Goal: Task Accomplishment & Management: Use online tool/utility

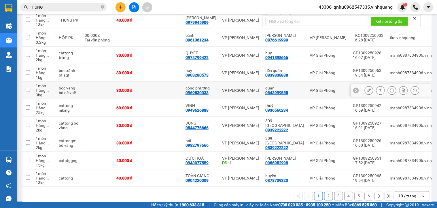
scroll to position [94, 0]
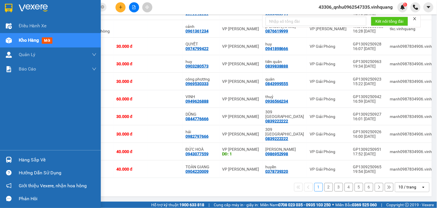
click at [6, 160] on img at bounding box center [9, 160] width 6 height 6
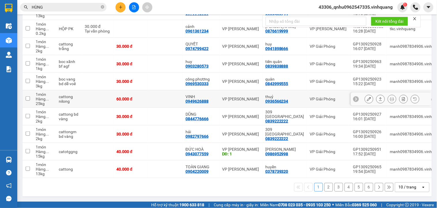
click at [180, 107] on section "Kết quả tìm kiếm ( 522 ) Bộ lọc Mã ĐH Trạng thái Món hàng Thu hộ Tổng cước Chưa…" at bounding box center [218, 104] width 437 height 208
click at [324, 189] on button "2" at bounding box center [328, 187] width 9 height 9
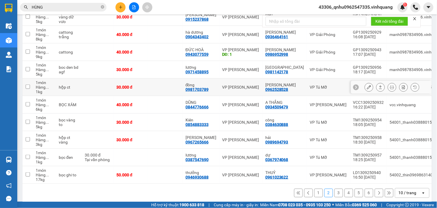
scroll to position [97, 0]
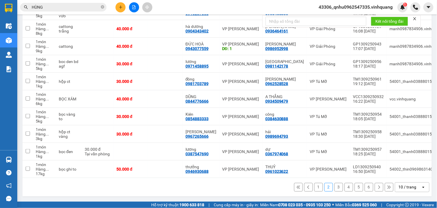
click at [335, 185] on button "3" at bounding box center [339, 187] width 9 height 9
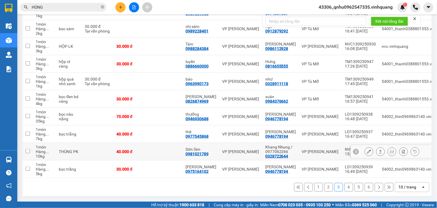
scroll to position [0, 0]
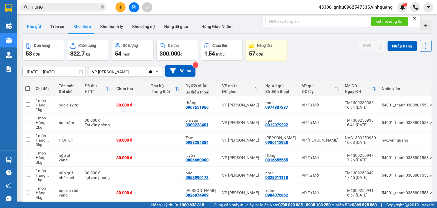
drag, startPoint x: 39, startPoint y: 24, endPoint x: 45, endPoint y: 29, distance: 7.7
click at [39, 25] on button "Kho gửi" at bounding box center [33, 27] width 23 height 14
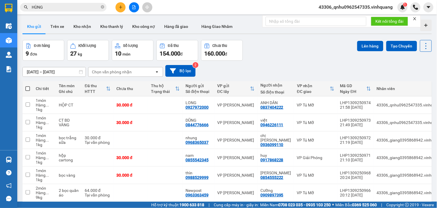
click at [64, 71] on input "[DATE] – [DATE]" at bounding box center [54, 71] width 63 height 9
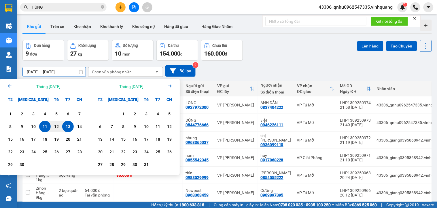
click at [69, 127] on div "13" at bounding box center [68, 126] width 8 height 7
click at [67, 127] on div "13" at bounding box center [68, 126] width 8 height 7
type input "[DATE] – [DATE]"
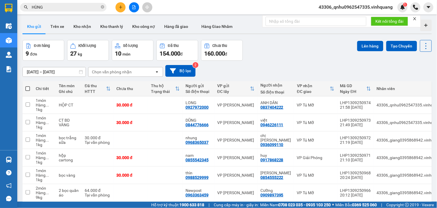
click at [27, 87] on span at bounding box center [27, 88] width 5 height 5
click at [28, 86] on input "checkbox" at bounding box center [28, 86] width 0 height 0
checkbox input "true"
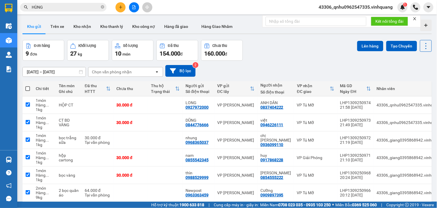
checkbox input "true"
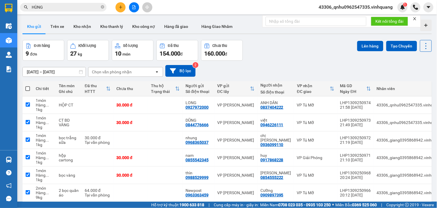
checkbox input "true"
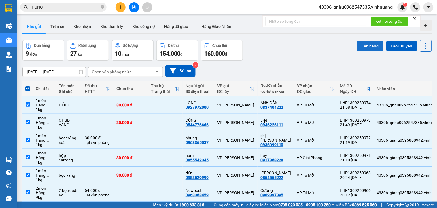
click at [375, 42] on button "Lên hàng" at bounding box center [370, 46] width 26 height 10
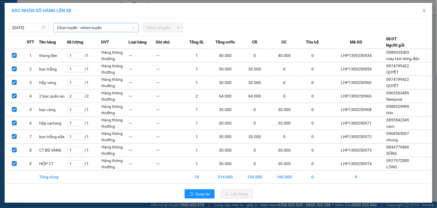
click at [111, 31] on span "Chọn tuyến - nhóm tuyến" at bounding box center [96, 27] width 78 height 9
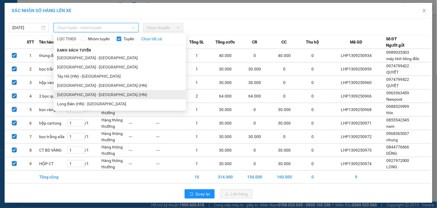
click at [94, 94] on li "[GEOGRAPHIC_DATA] - [GEOGRAPHIC_DATA] (HN)" at bounding box center [120, 94] width 133 height 9
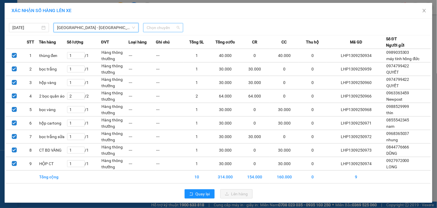
click at [153, 29] on span "Chọn chuyến" at bounding box center [163, 27] width 33 height 9
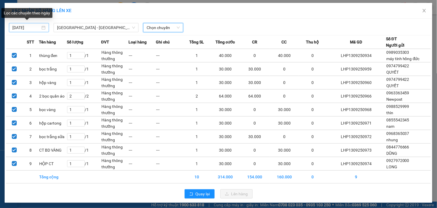
click at [27, 25] on input "[DATE]" at bounding box center [26, 27] width 28 height 6
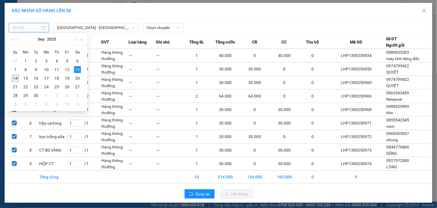
click at [15, 80] on div "14" at bounding box center [15, 78] width 7 height 7
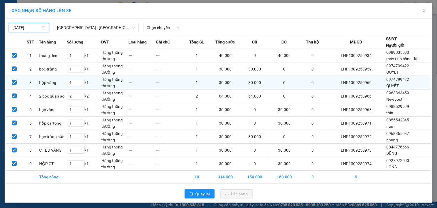
type input "[DATE]"
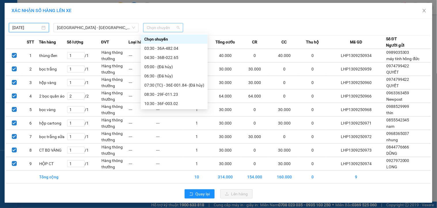
click at [163, 30] on span "Chọn chuyến" at bounding box center [163, 27] width 33 height 9
click at [174, 45] on div "03:30 - 36A-482.04" at bounding box center [174, 48] width 60 height 6
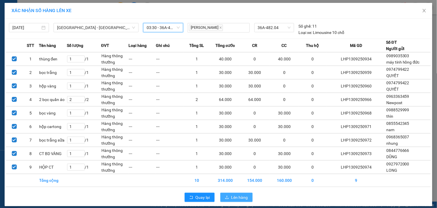
click at [237, 194] on button "Lên hàng" at bounding box center [236, 197] width 32 height 9
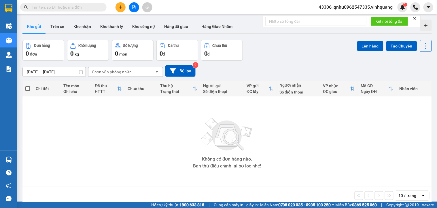
click at [137, 7] on button at bounding box center [134, 7] width 10 height 10
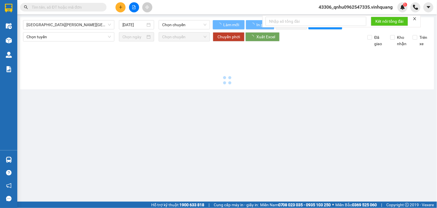
type input "[DATE]"
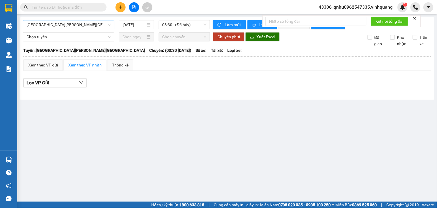
click at [97, 24] on span "[GEOGRAPHIC_DATA][PERSON_NAME][GEOGRAPHIC_DATA]" at bounding box center [69, 24] width 84 height 9
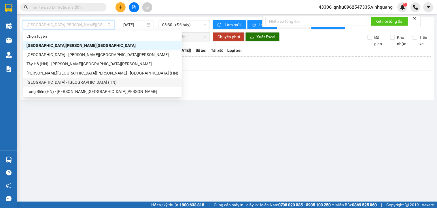
click at [66, 84] on div "[GEOGRAPHIC_DATA] - [GEOGRAPHIC_DATA] (HN)" at bounding box center [103, 82] width 152 height 6
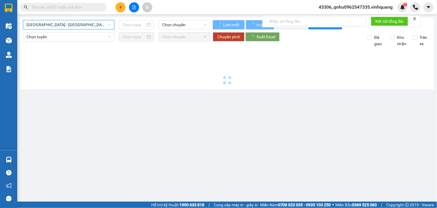
type input "[DATE]"
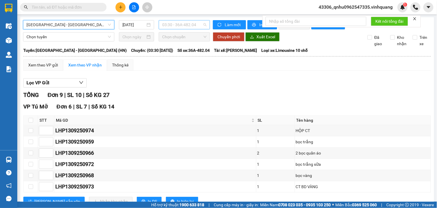
click at [191, 29] on div "03:30 - 36A-482.04" at bounding box center [184, 24] width 51 height 9
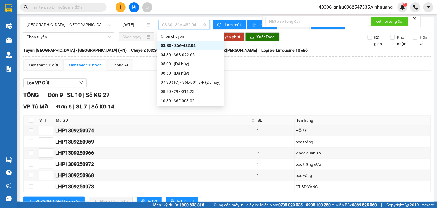
click at [188, 44] on div "03:30 - 36A-482.04" at bounding box center [191, 45] width 60 height 6
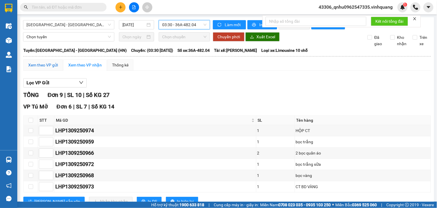
click at [54, 67] on div "Xem theo VP gửi" at bounding box center [43, 65] width 30 height 6
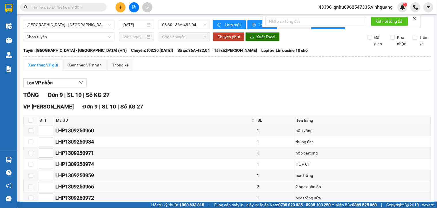
scroll to position [60, 0]
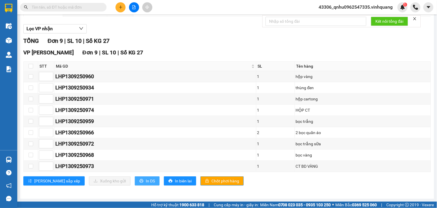
click at [135, 177] on button "In DS" at bounding box center [147, 181] width 25 height 9
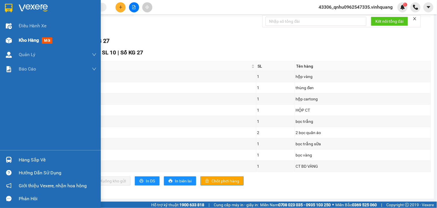
click at [5, 36] on div at bounding box center [9, 40] width 10 height 10
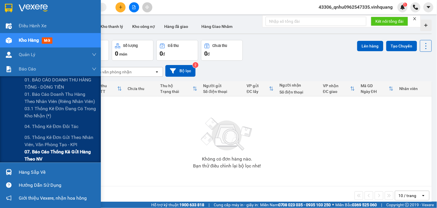
click at [56, 157] on span "07. Báo cáo thống kê gửi hàng theo NV" at bounding box center [60, 155] width 72 height 14
